Goal: Use online tool/utility

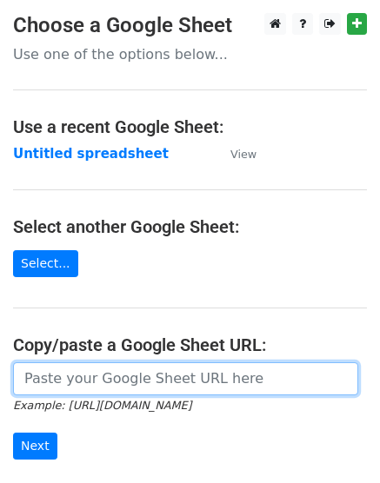
click at [164, 384] on input "url" at bounding box center [185, 378] width 345 height 33
paste input "https://docs.google.com/spreadsheets/d/1MGSXpsxkToS6Og-1PkXpSaXz4It8YBh_WFE1r3x…"
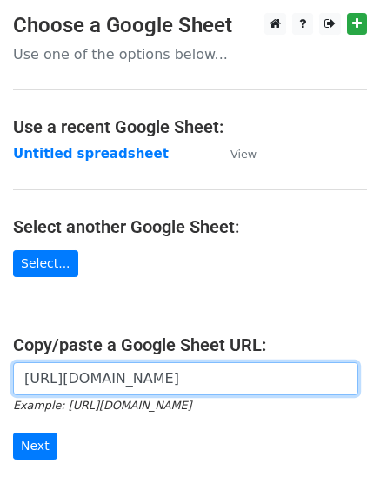
scroll to position [0, 376]
type input "https://docs.google.com/spreadsheets/d/1MGSXpsxkToS6Og-1PkXpSaXz4It8YBh_WFE1r3x…"
click at [13, 432] on input "Next" at bounding box center [35, 445] width 44 height 27
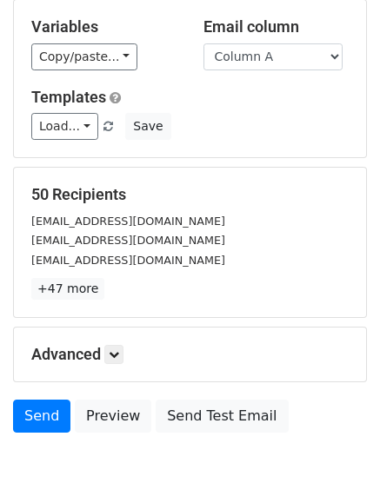
scroll to position [261, 0]
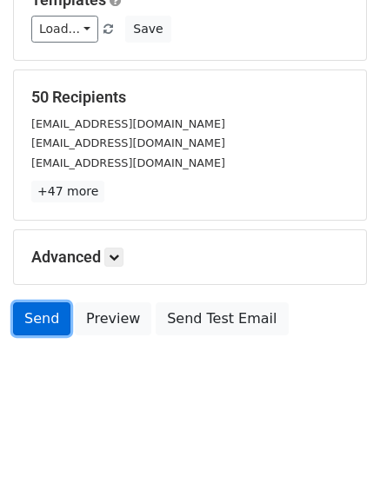
click at [32, 319] on link "Send" at bounding box center [41, 318] width 57 height 33
